Goal: Information Seeking & Learning: Check status

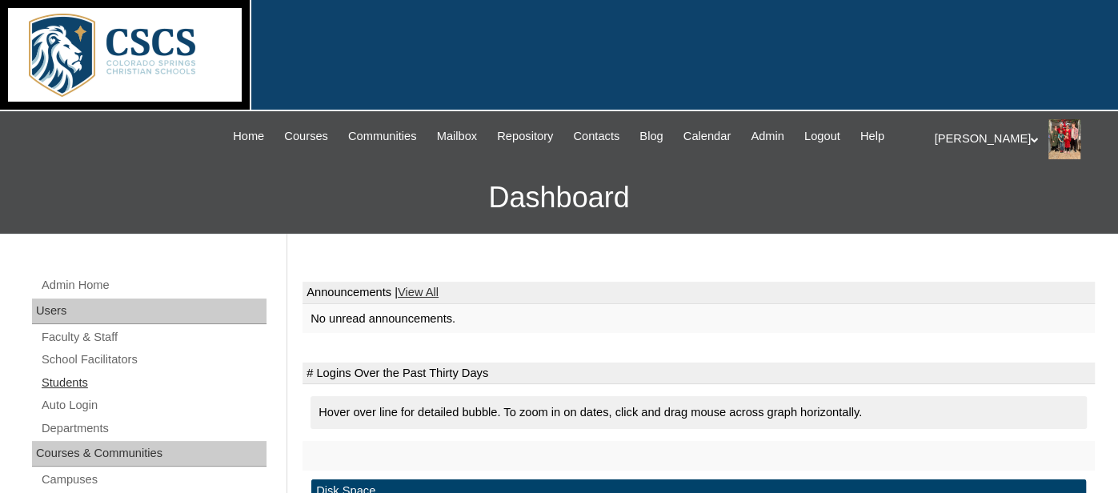
click at [62, 381] on link "Students" at bounding box center [153, 383] width 227 height 20
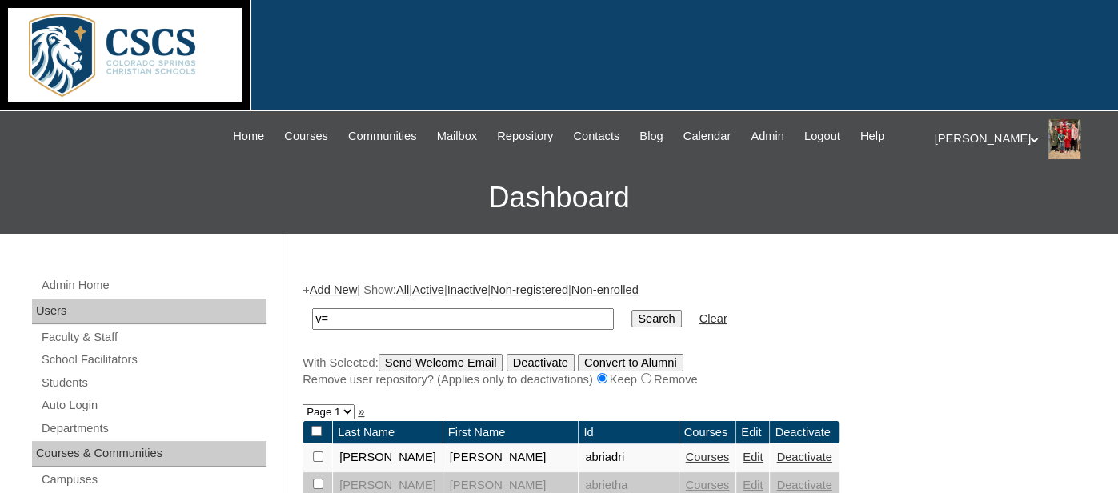
type input "v"
type input "brody"
click at [648, 311] on input "Search" at bounding box center [657, 319] width 50 height 18
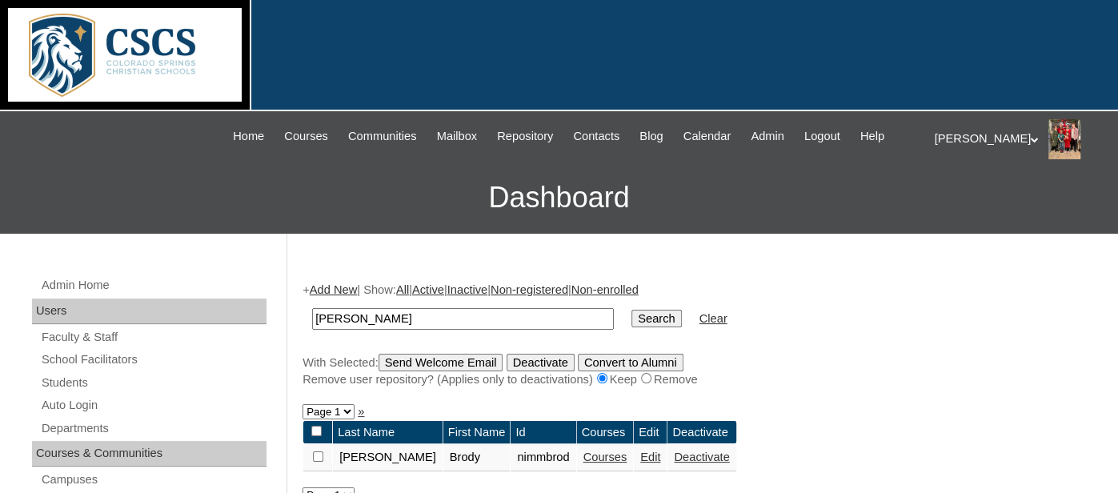
click at [584, 454] on link "Courses" at bounding box center [606, 457] width 44 height 13
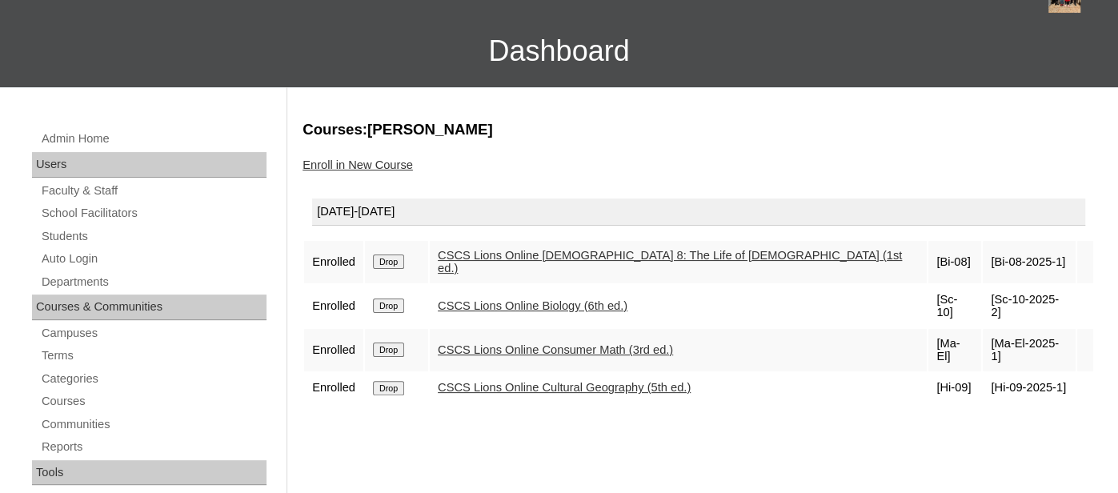
scroll to position [150, 0]
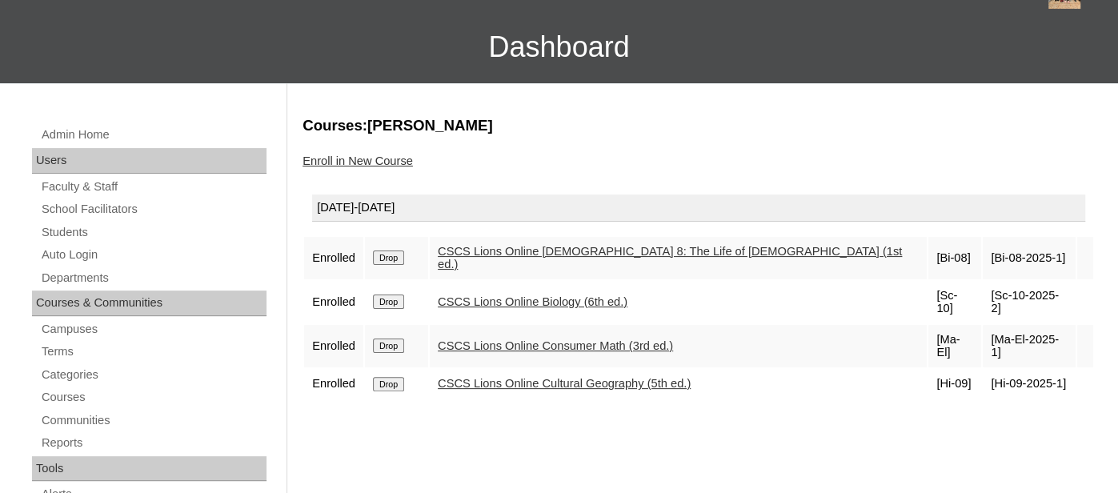
click at [491, 295] on link "CSCS Lions Online Biology (6th ed.)" at bounding box center [533, 301] width 190 height 13
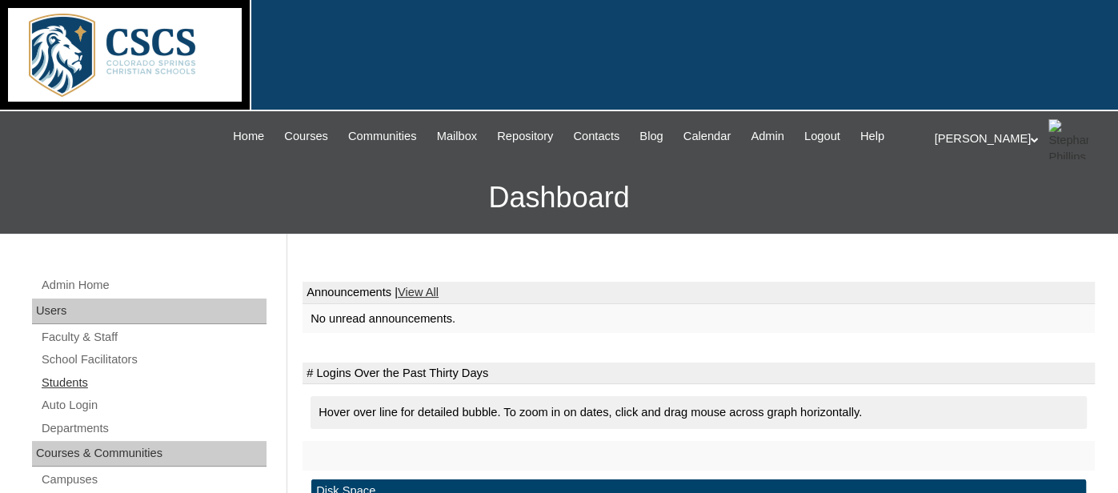
click at [53, 387] on link "Students" at bounding box center [153, 383] width 227 height 20
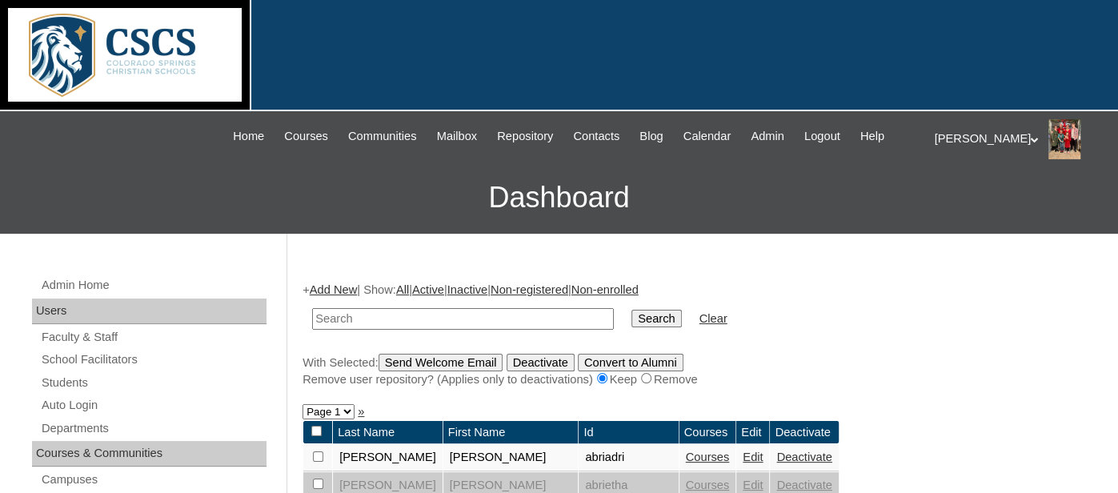
click at [339, 318] on input "text" at bounding box center [463, 319] width 302 height 22
type input "brody"
click at [639, 310] on input "Search" at bounding box center [657, 319] width 50 height 18
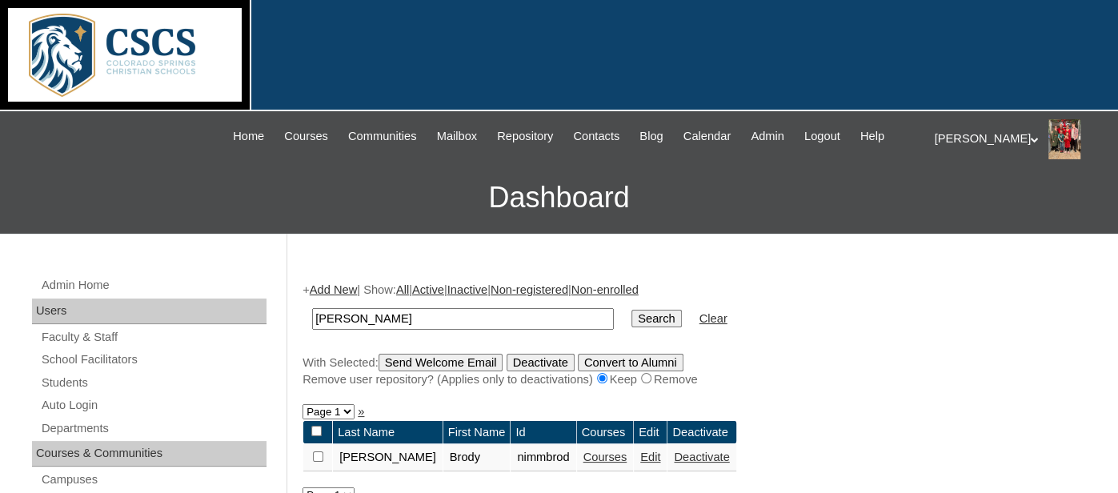
click at [584, 454] on link "Courses" at bounding box center [606, 457] width 44 height 13
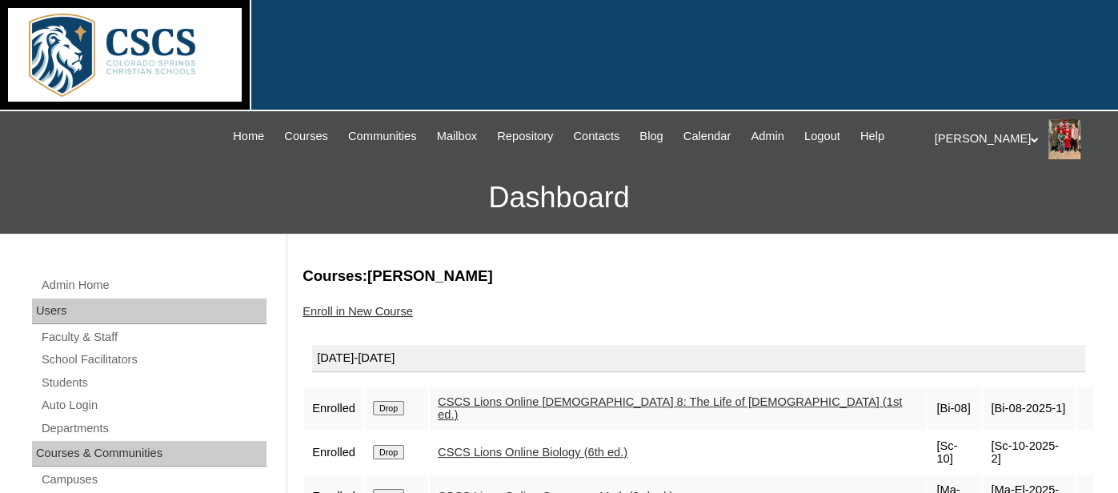
click at [535, 446] on link "CSCS Lions Online Biology (6th ed.)" at bounding box center [533, 452] width 190 height 13
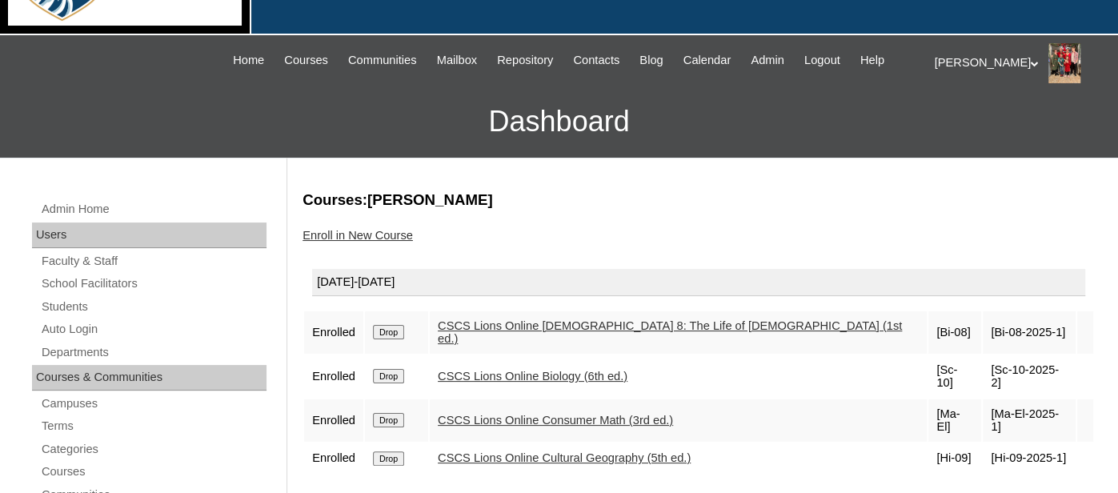
scroll to position [78, 0]
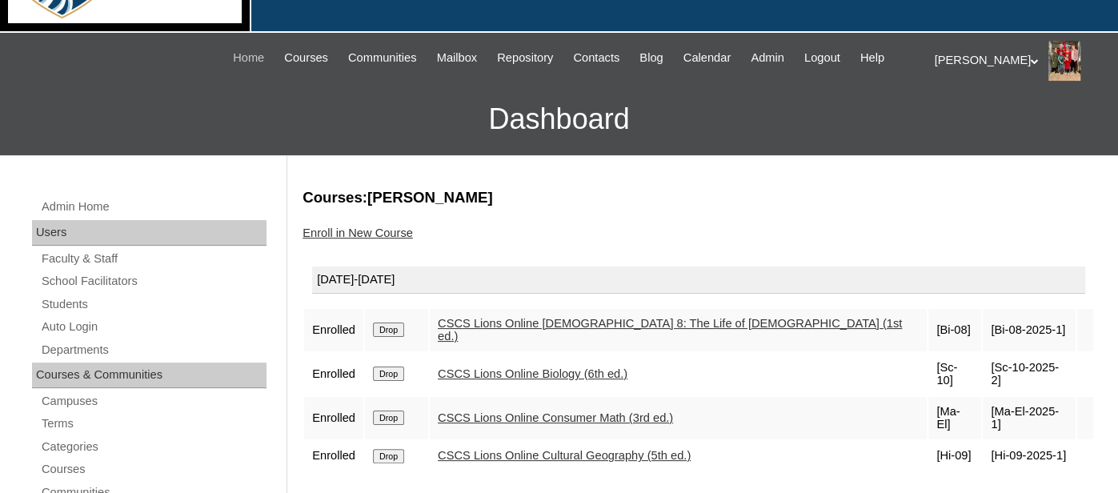
click at [252, 60] on span "Home" at bounding box center [248, 58] width 31 height 18
